Goal: Task Accomplishment & Management: Use online tool/utility

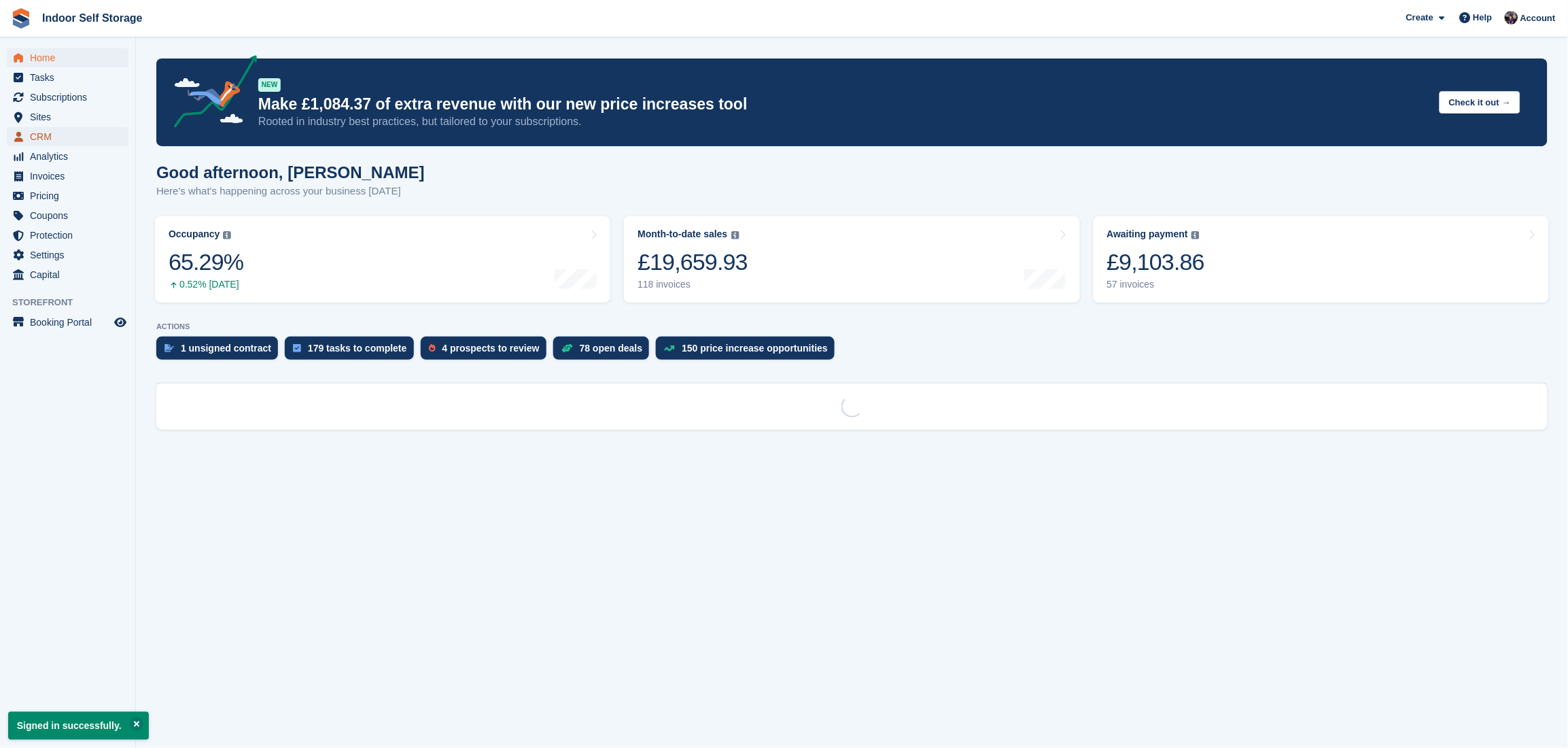
click at [31, 134] on span "CRM" at bounding box center [70, 136] width 82 height 19
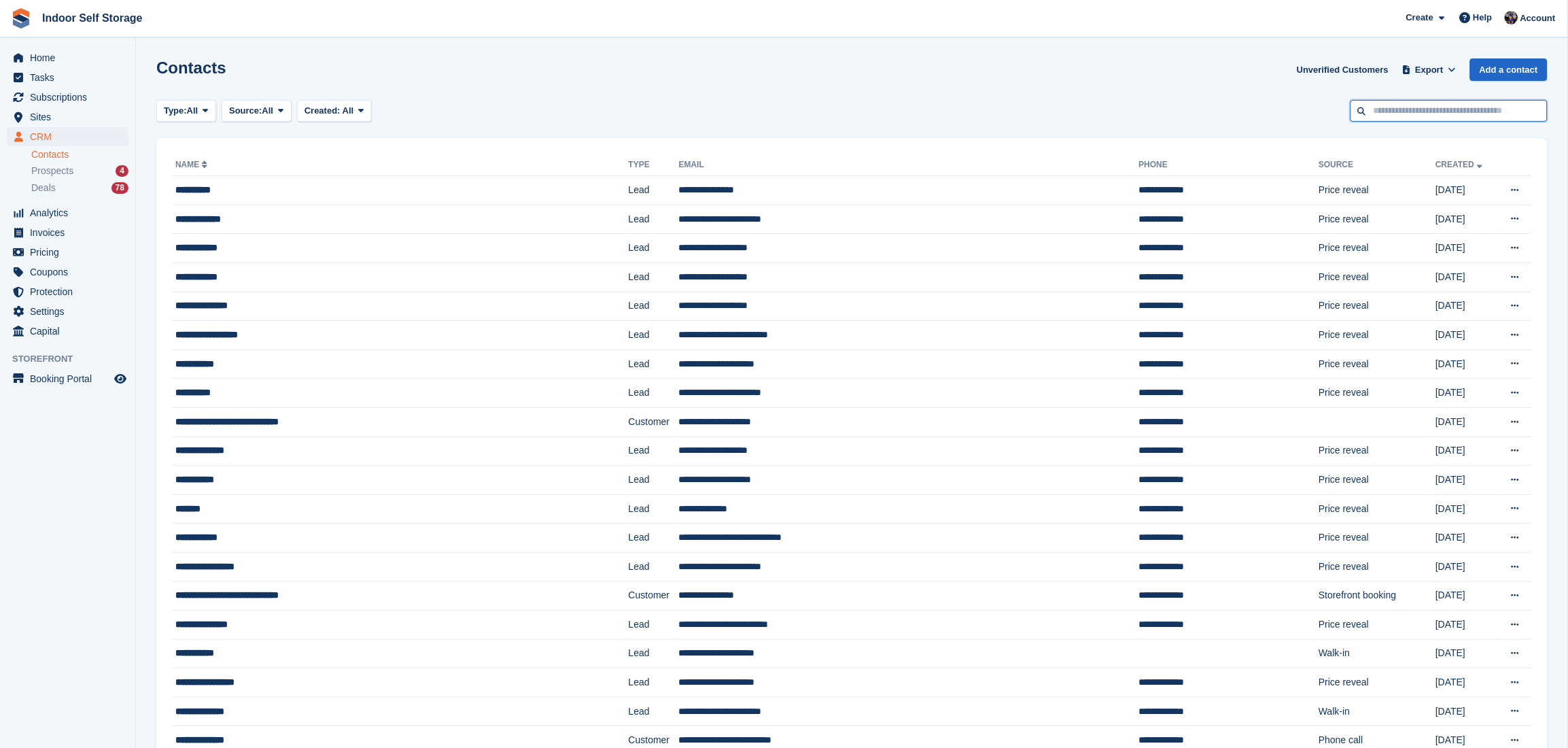
click at [1367, 115] on input "text" at bounding box center [1449, 111] width 197 height 23
type input "******"
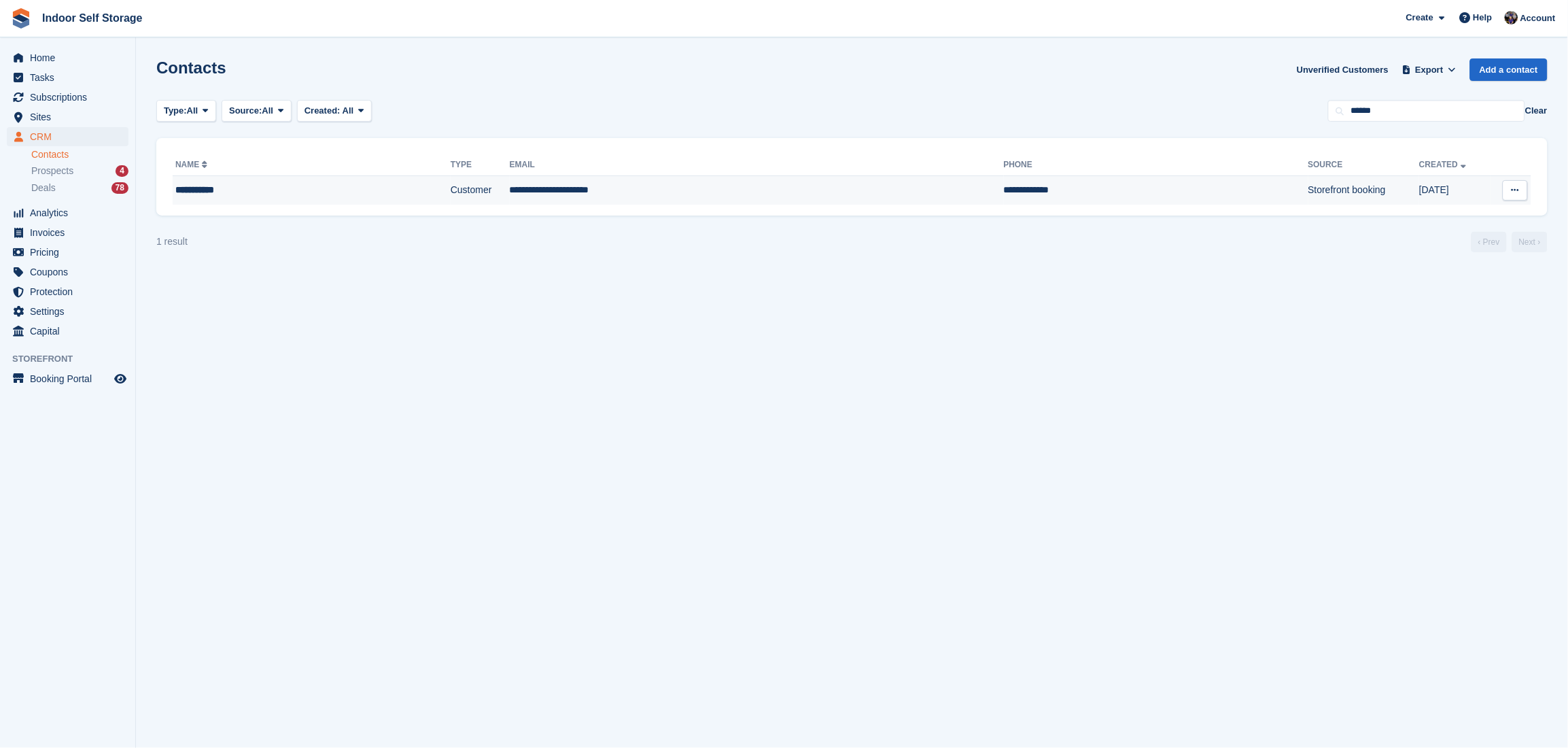
click at [1004, 184] on td "**********" at bounding box center [1156, 190] width 305 height 29
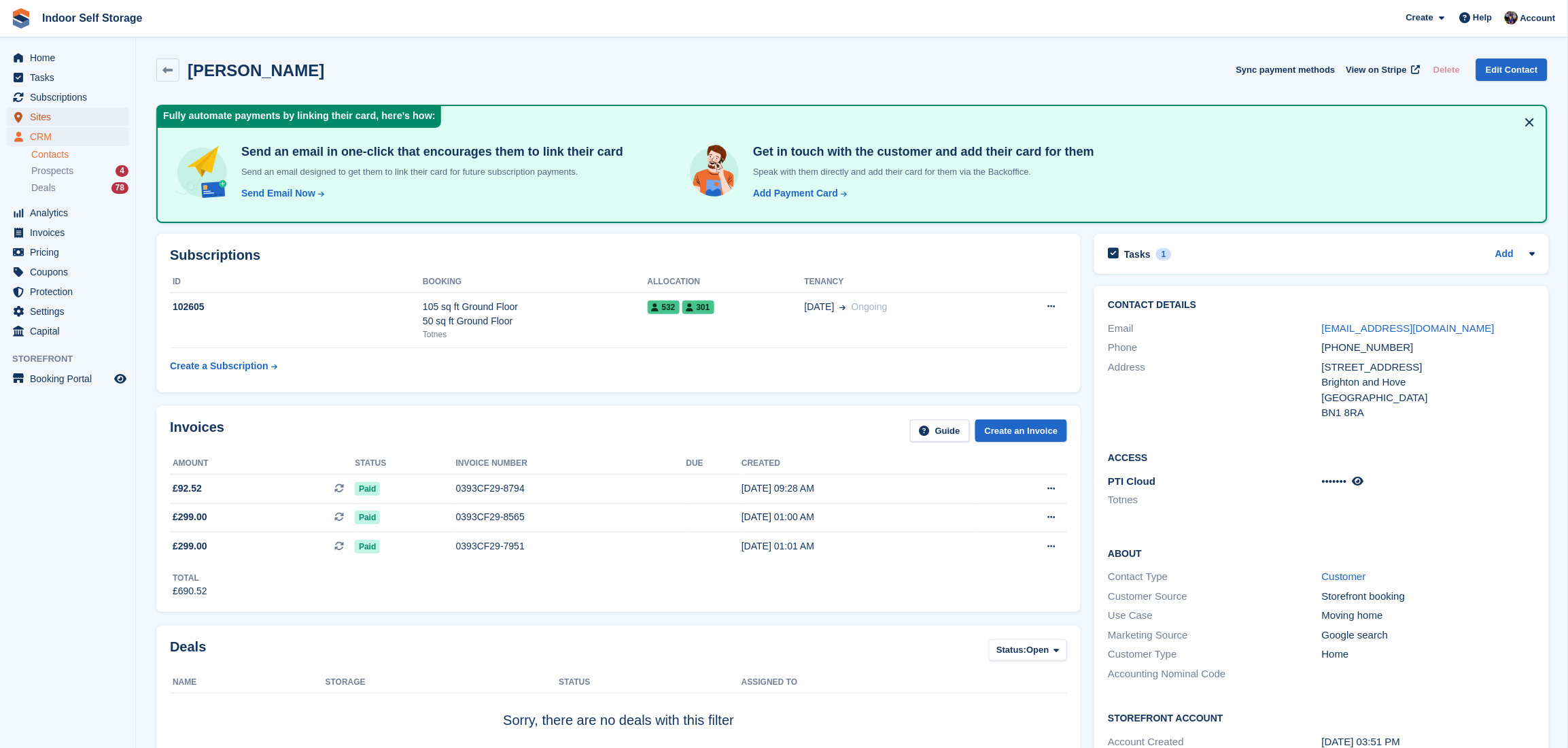
click at [44, 114] on span "Sites" at bounding box center [70, 117] width 82 height 19
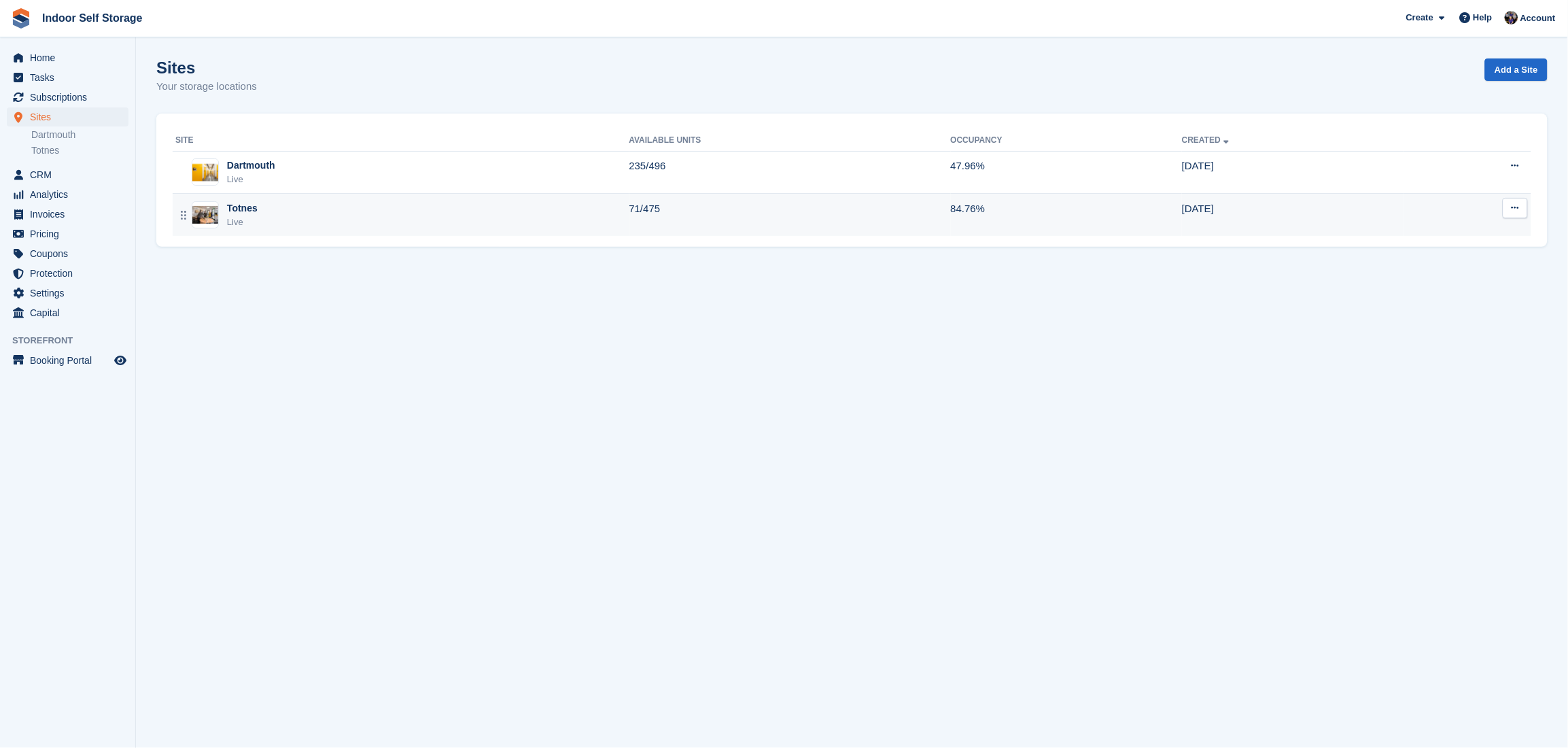
click at [562, 224] on div "Totnes Live" at bounding box center [402, 215] width 454 height 28
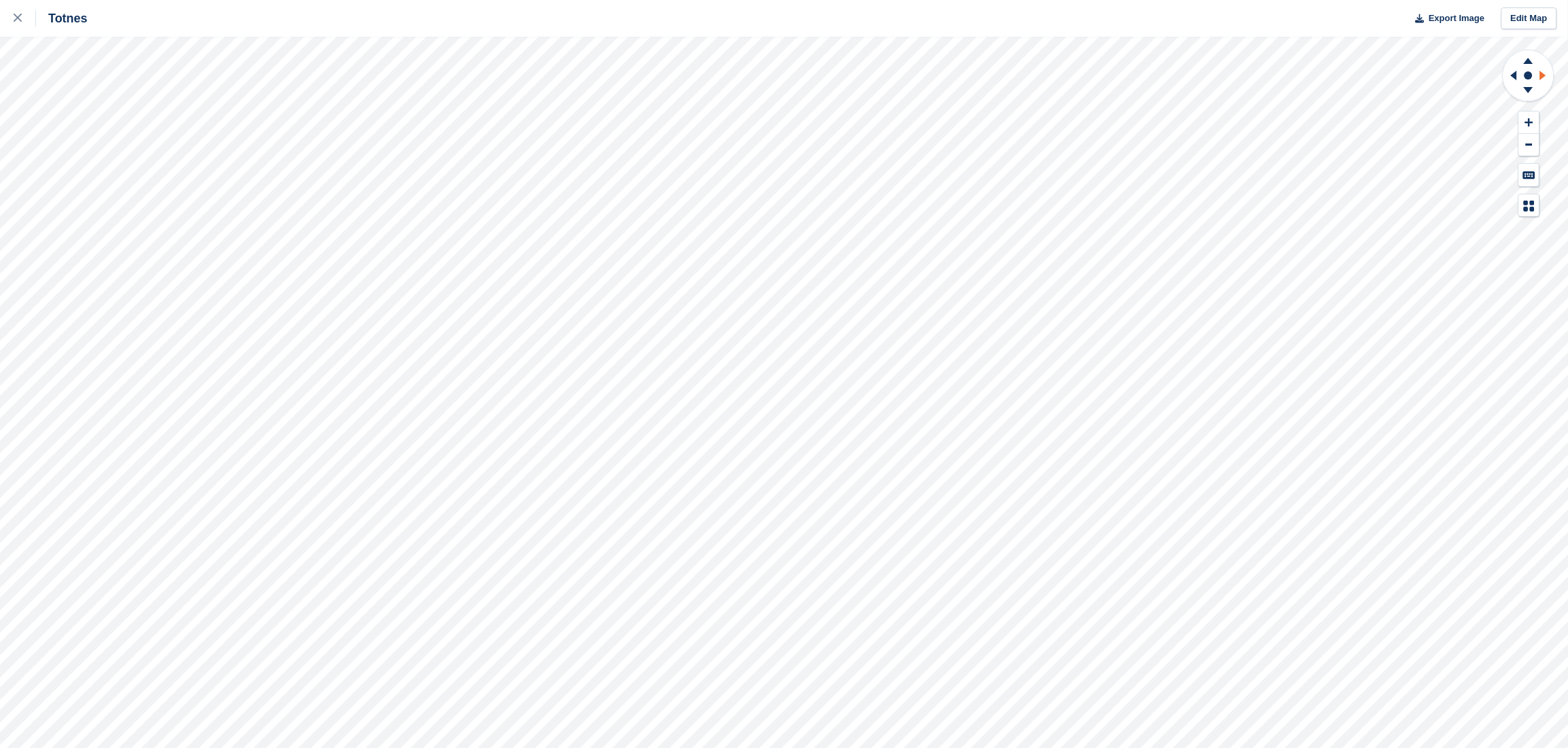
click at [1542, 73] on icon at bounding box center [1543, 76] width 6 height 9
click at [1542, 72] on icon at bounding box center [1543, 76] width 6 height 9
click at [1542, 72] on icon at bounding box center [1543, 76] width 6 height 9
click at [1526, 61] on icon at bounding box center [1527, 59] width 35 height 17
click at [1527, 79] on rect at bounding box center [1528, 75] width 16 height 16
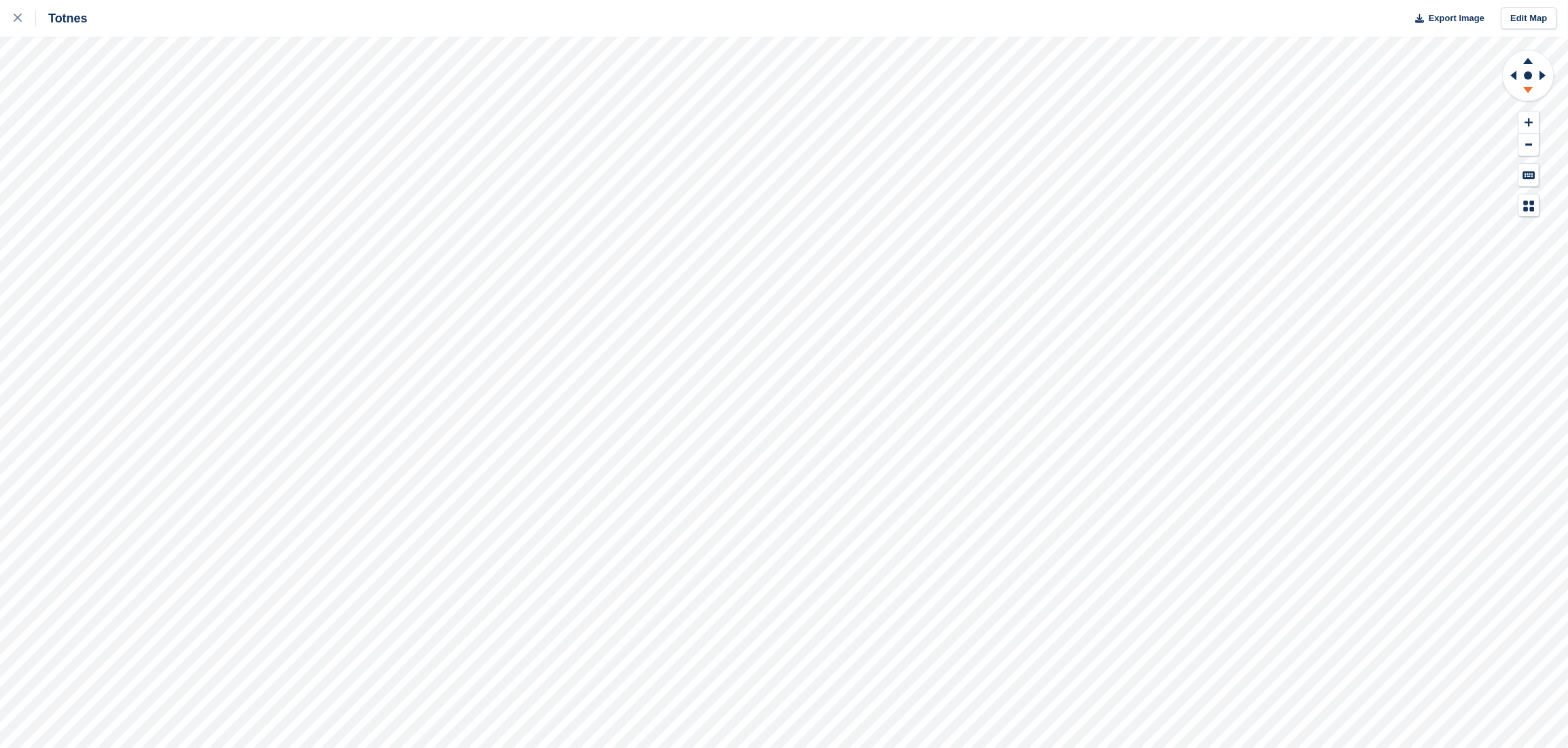
click at [1526, 88] on icon at bounding box center [1528, 90] width 9 height 6
click at [1528, 92] on icon at bounding box center [1528, 90] width 9 height 6
